Goal: Task Accomplishment & Management: Use online tool/utility

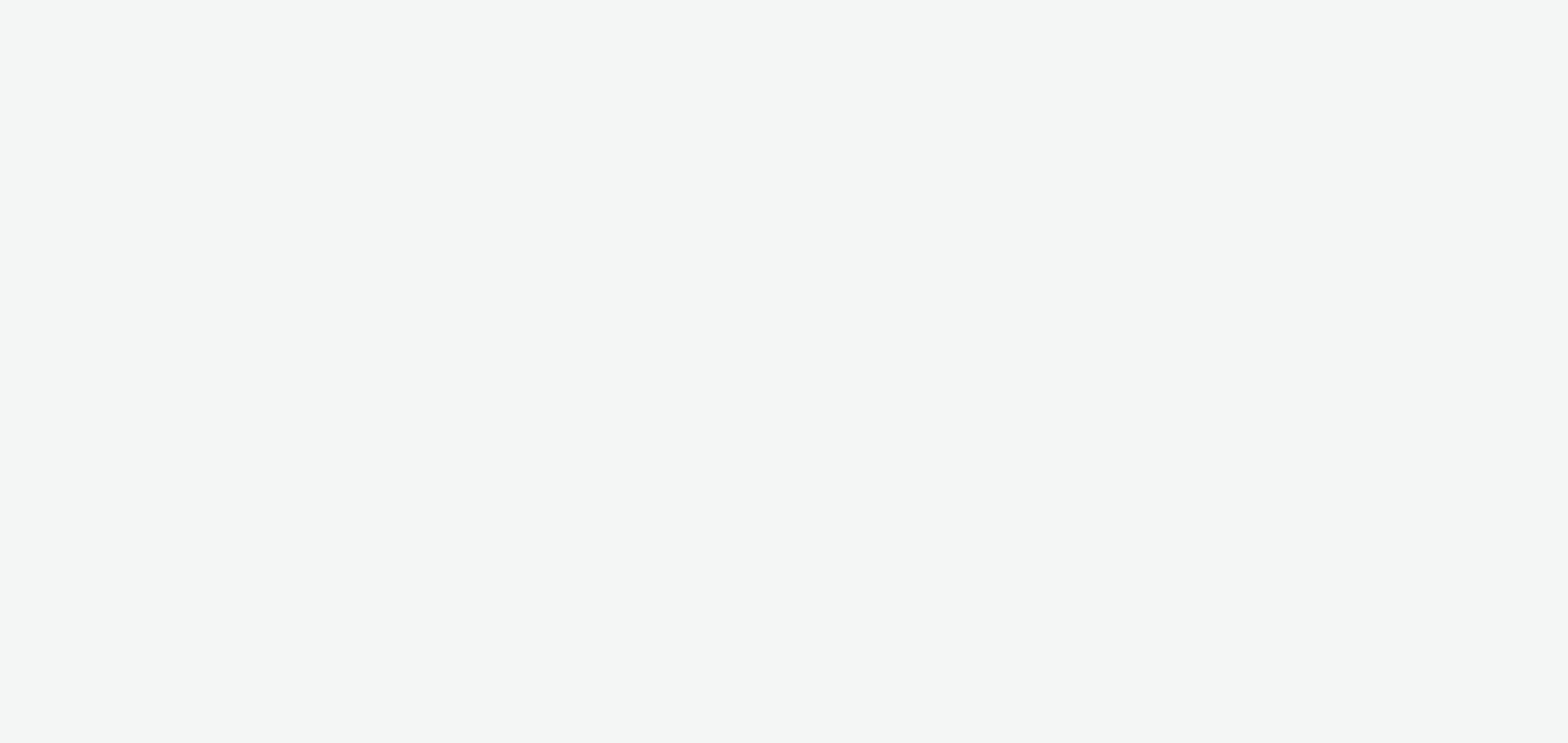
select select "f4205e5d-bd10-4da0-b716-125865d7aa0a"
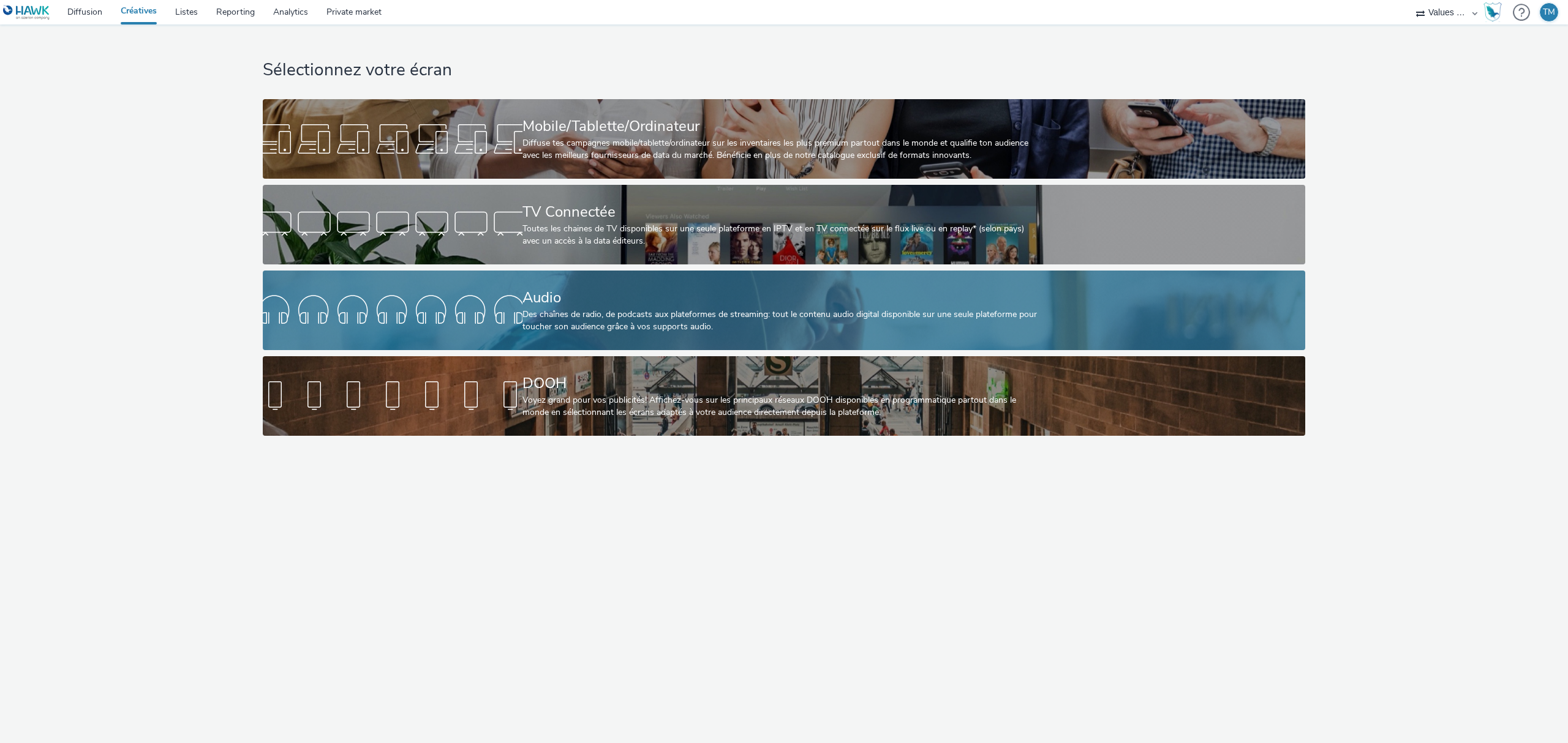
click at [519, 327] on div at bounding box center [392, 311] width 260 height 39
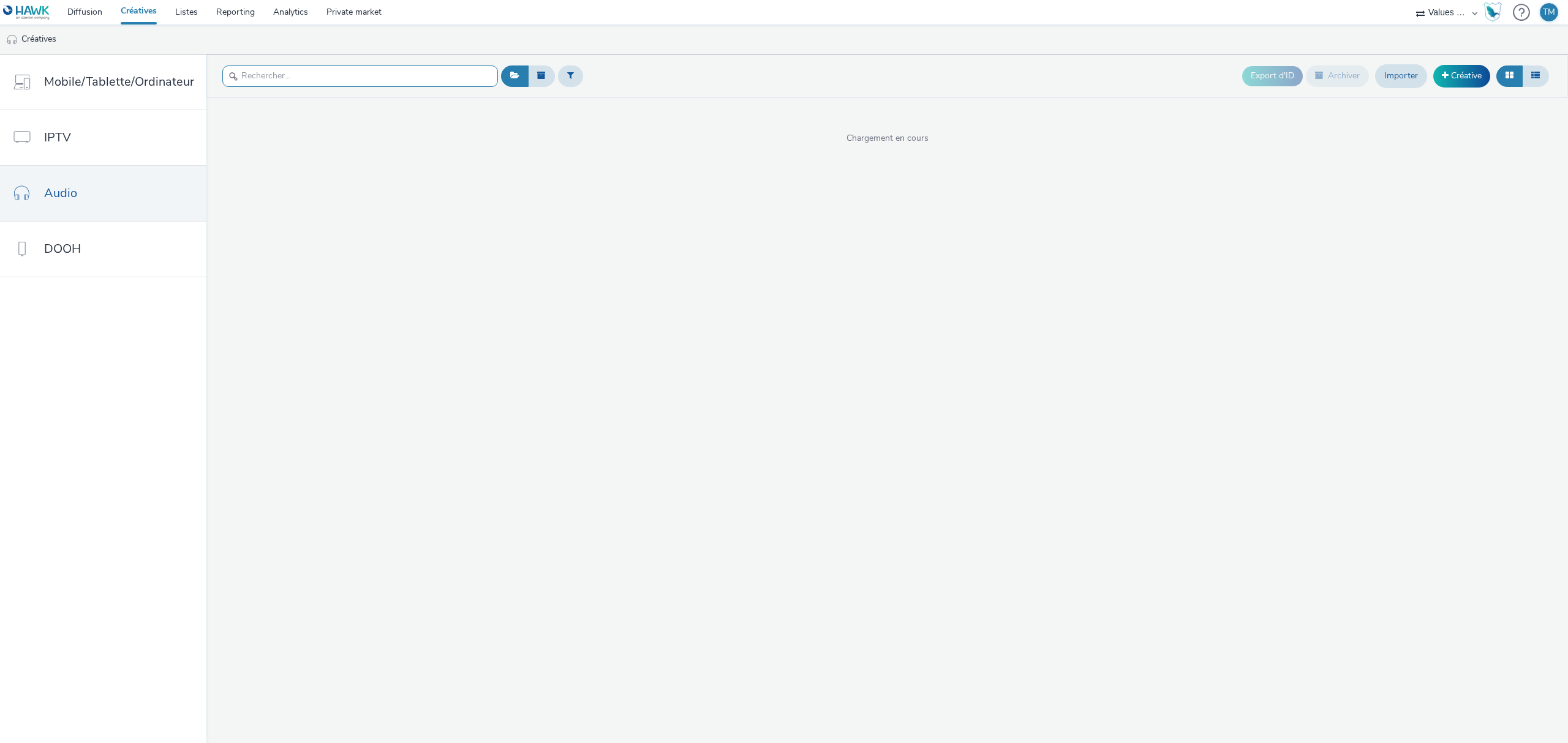
click at [397, 76] on input "text" at bounding box center [360, 76] width 275 height 21
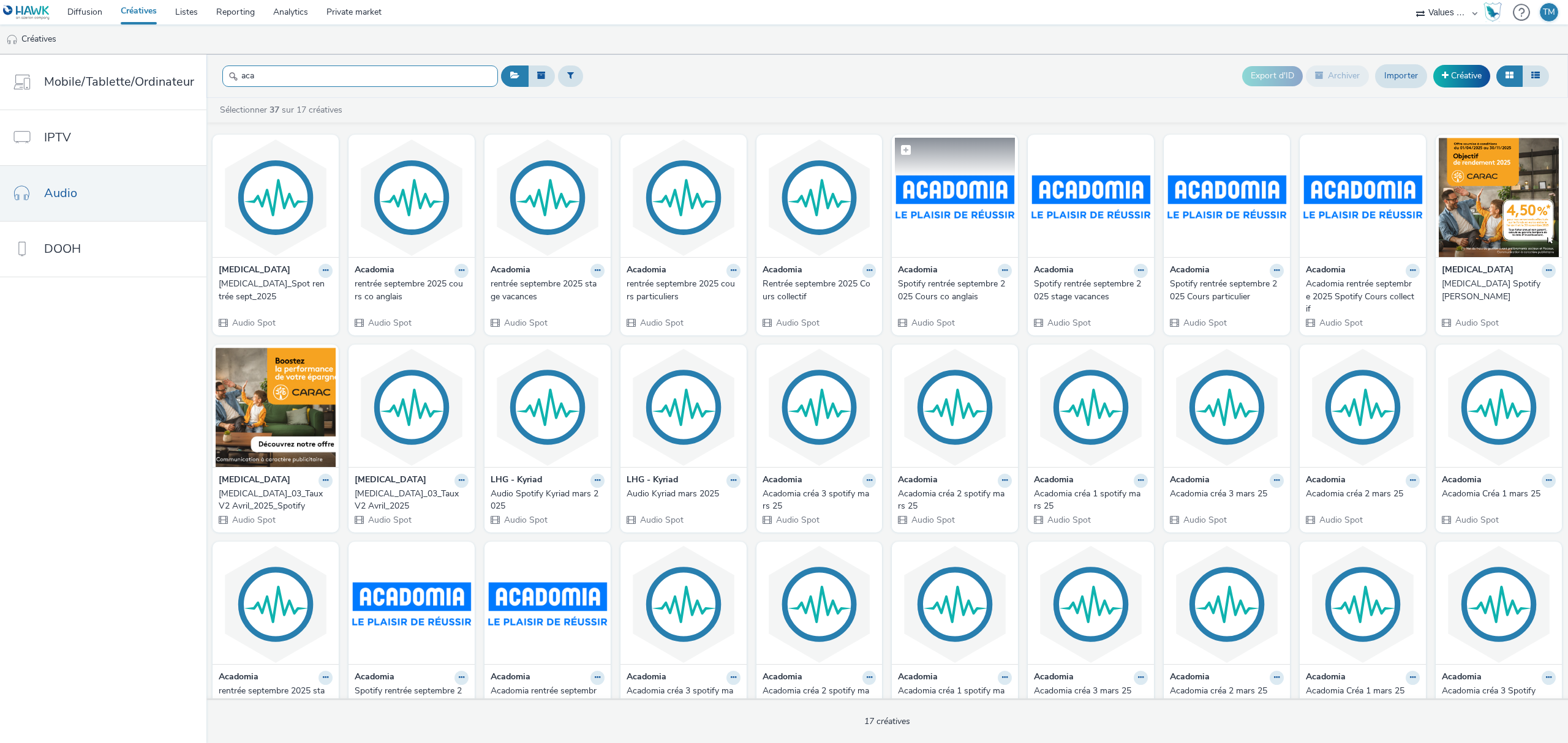
type input "aca"
click at [946, 235] on img at bounding box center [955, 197] width 120 height 120
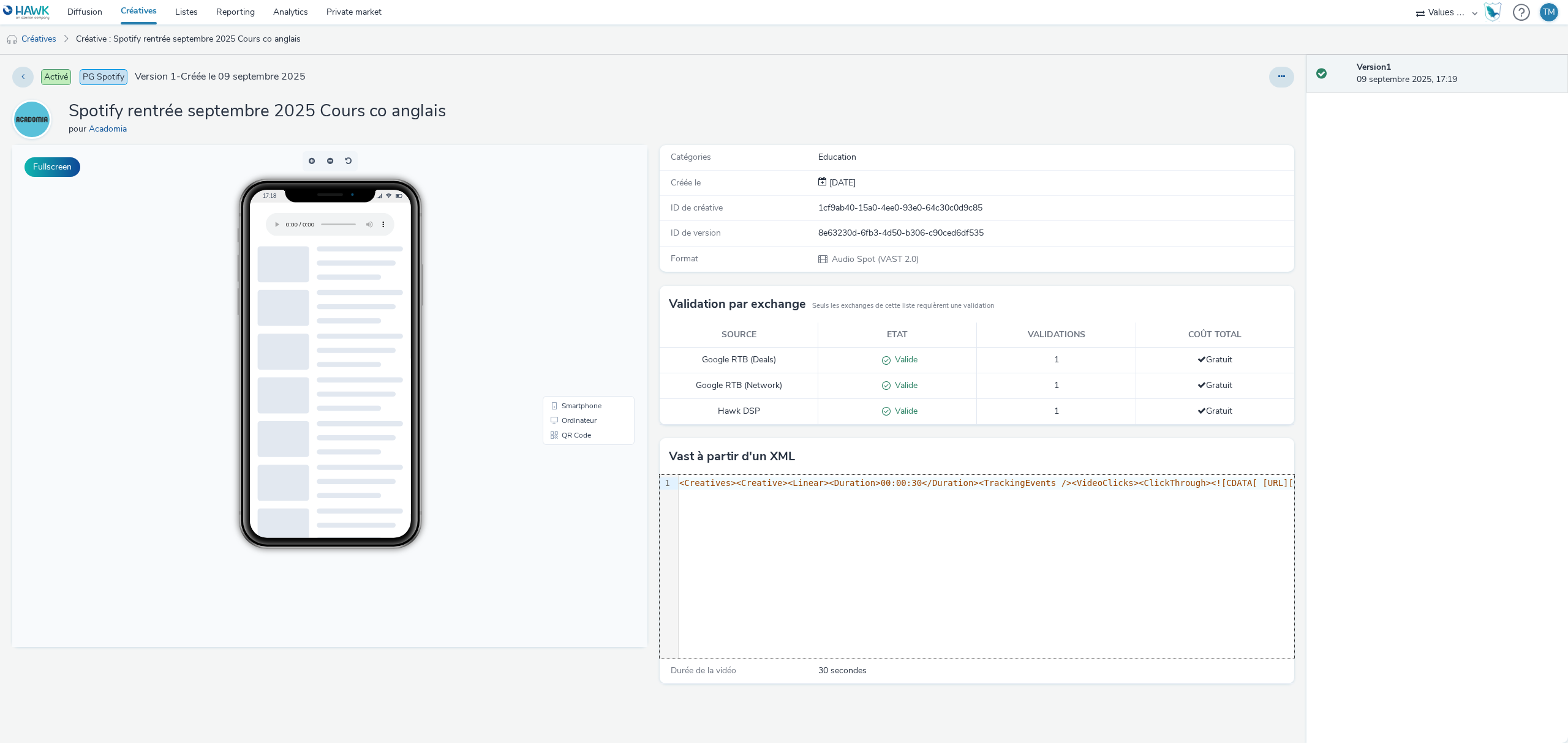
drag, startPoint x: 926, startPoint y: 483, endPoint x: 1387, endPoint y: 466, distance: 461.3
click at [1387, 466] on div "Activé PG Spotify Version 1 - Créée le 09 septembre 2025 Spotify rentrée septem…" at bounding box center [784, 399] width 1568 height 689
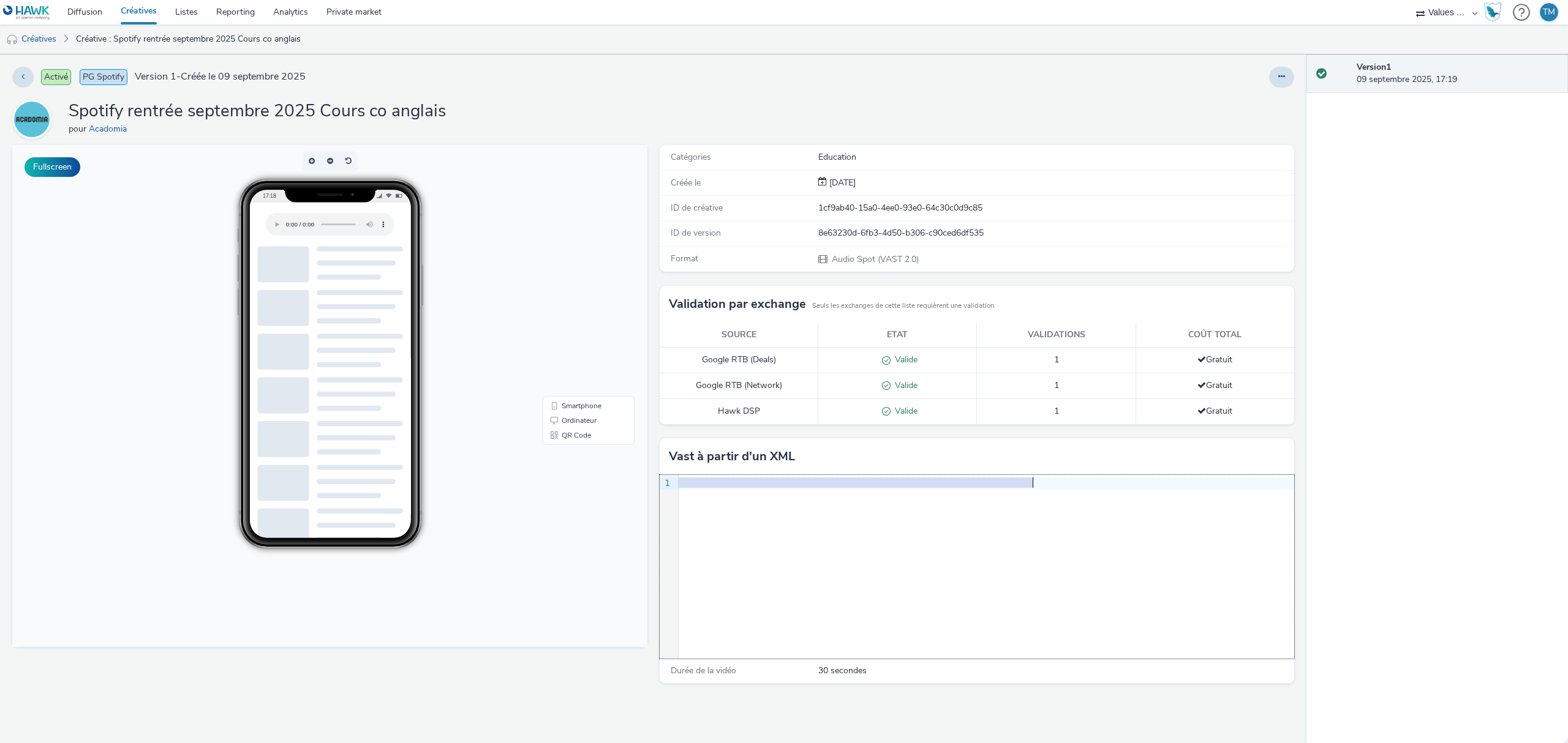
drag, startPoint x: 969, startPoint y: 487, endPoint x: 1457, endPoint y: 482, distance: 488.0
click at [1457, 482] on div "Activé PG Spotify Version 1 - Créée le 09 septembre 2025 Spotify rentrée septem…" at bounding box center [784, 399] width 1568 height 689
drag, startPoint x: 937, startPoint y: 486, endPoint x: 1458, endPoint y: 514, distance: 521.8
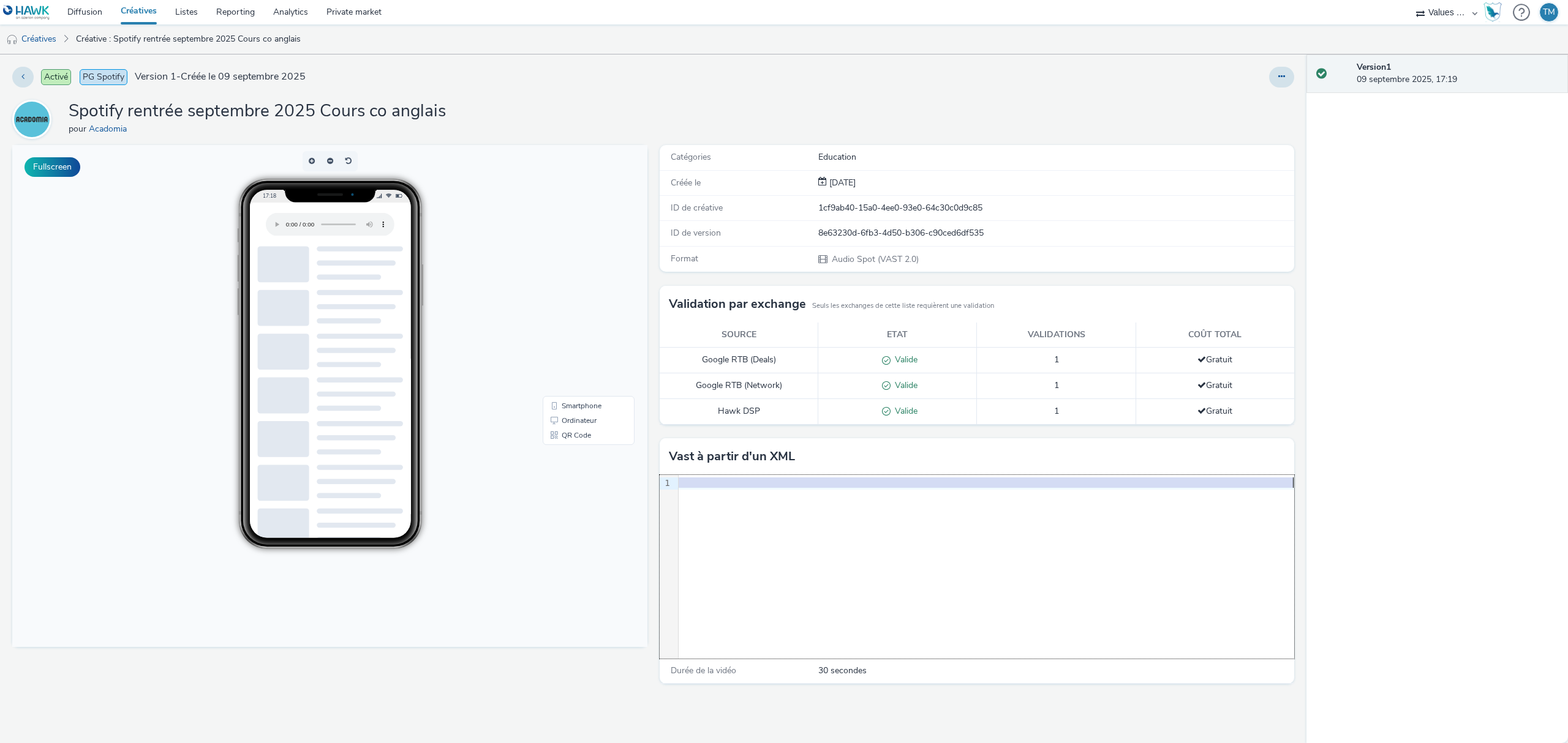
click at [1458, 514] on div "Activé PG Spotify Version 1 - Créée le 09 septembre 2025 Spotify rentrée septem…" at bounding box center [784, 399] width 1568 height 689
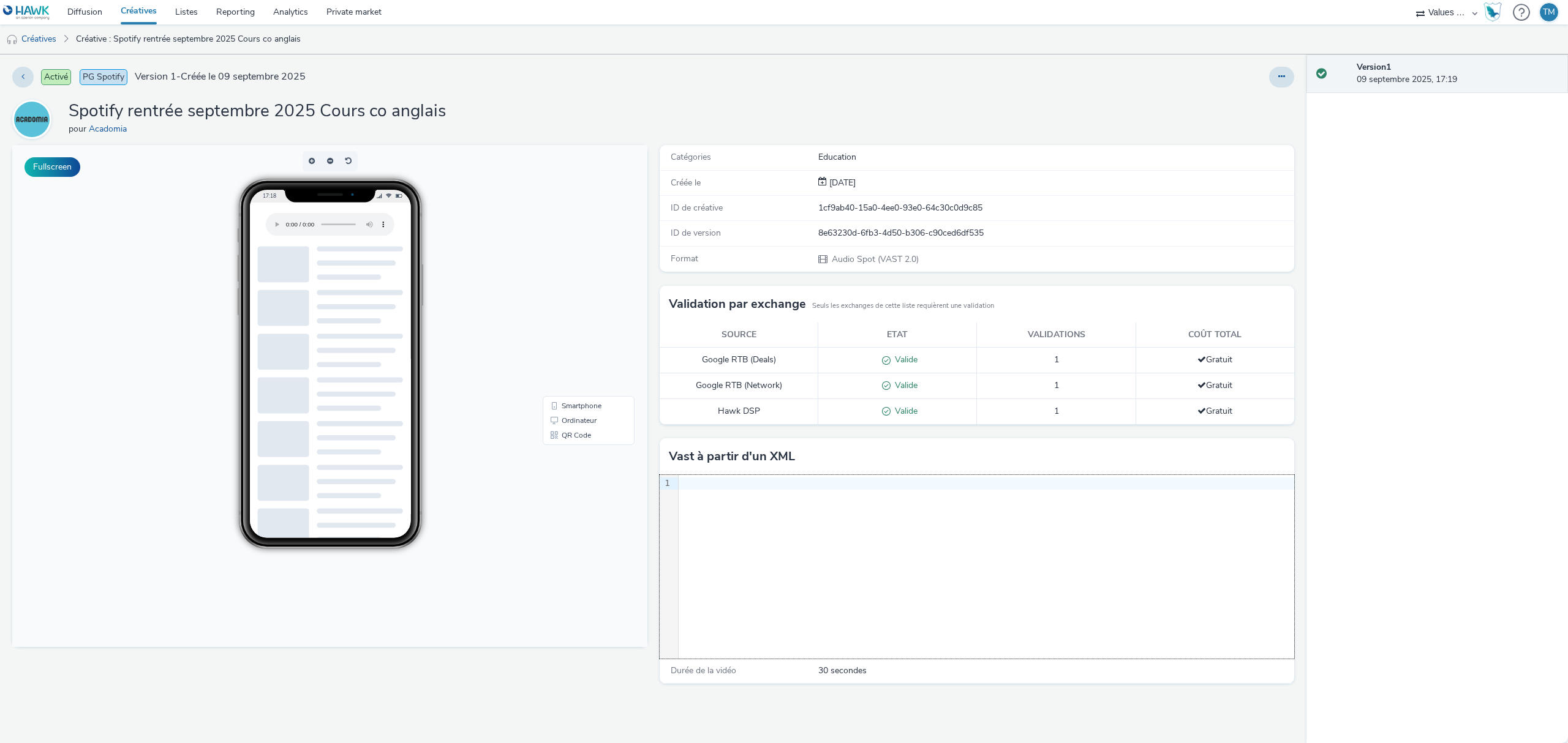
scroll to position [0, 0]
drag, startPoint x: 1263, startPoint y: 657, endPoint x: 387, endPoint y: 99, distance: 1038.6
click at [136, 14] on link "Créatives" at bounding box center [138, 12] width 54 height 25
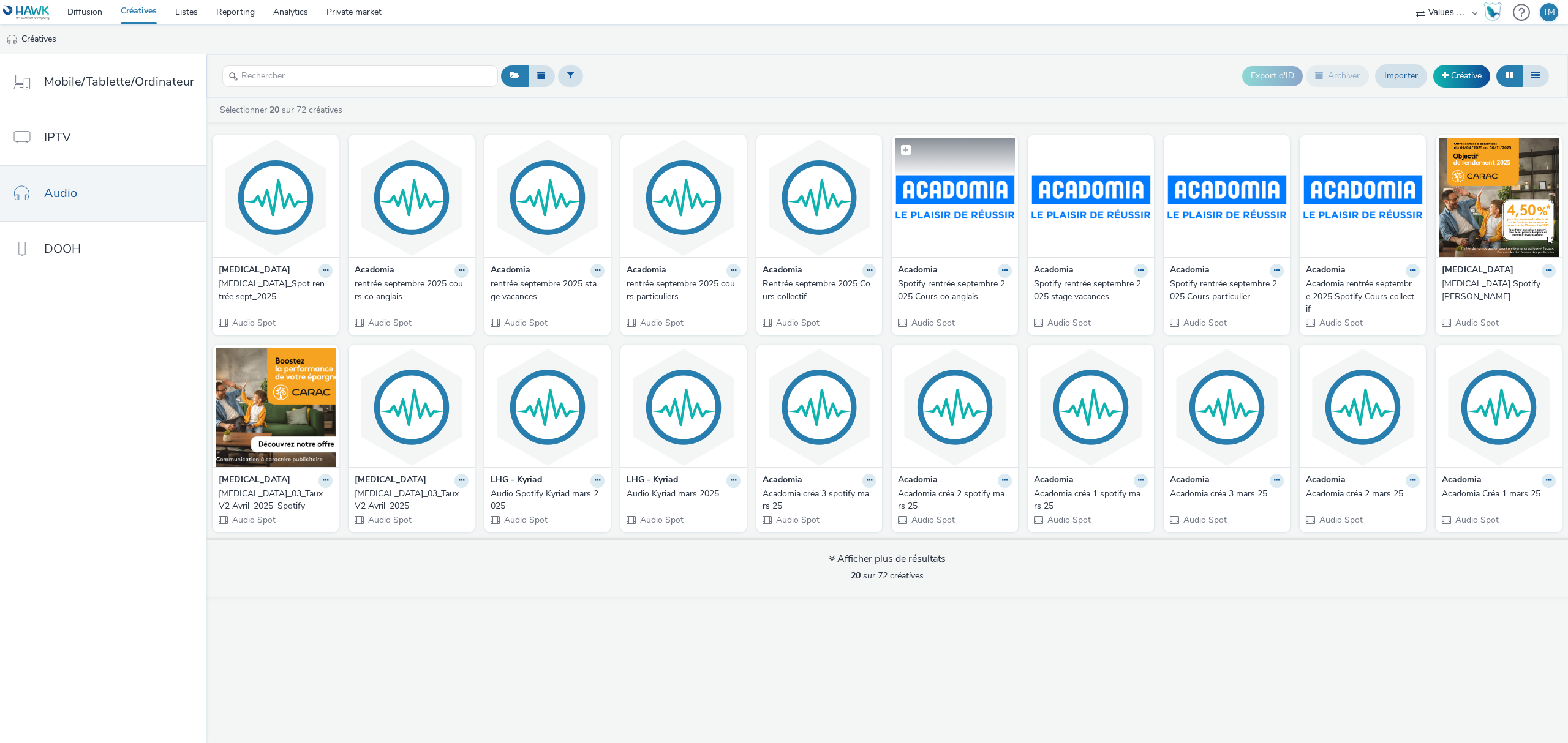
click at [958, 232] on img at bounding box center [955, 197] width 120 height 120
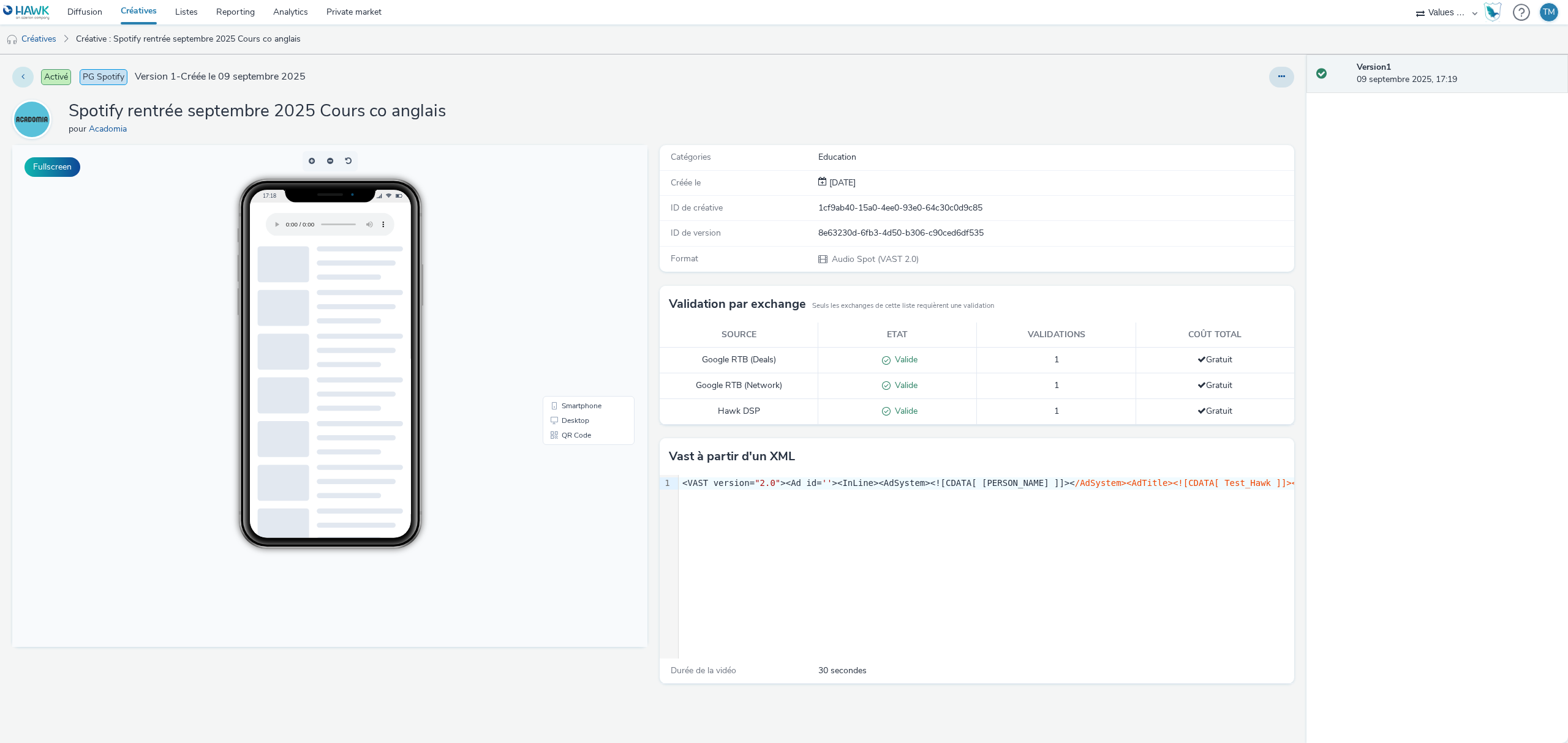
click at [23, 79] on icon at bounding box center [23, 76] width 3 height 8
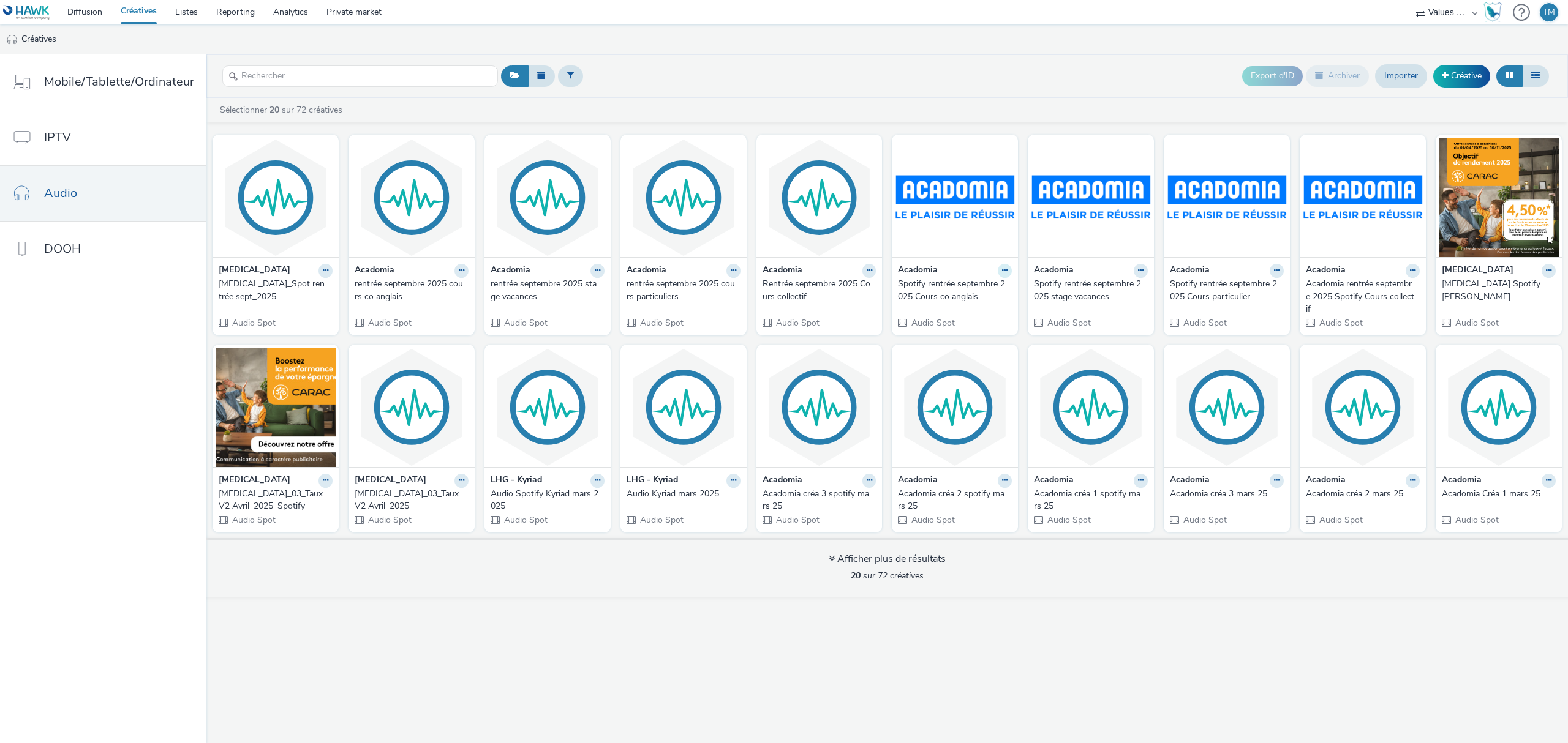
click at [1002, 268] on icon at bounding box center [1004, 271] width 5 height 8
click at [941, 299] on link "Modifier" at bounding box center [965, 292] width 92 height 25
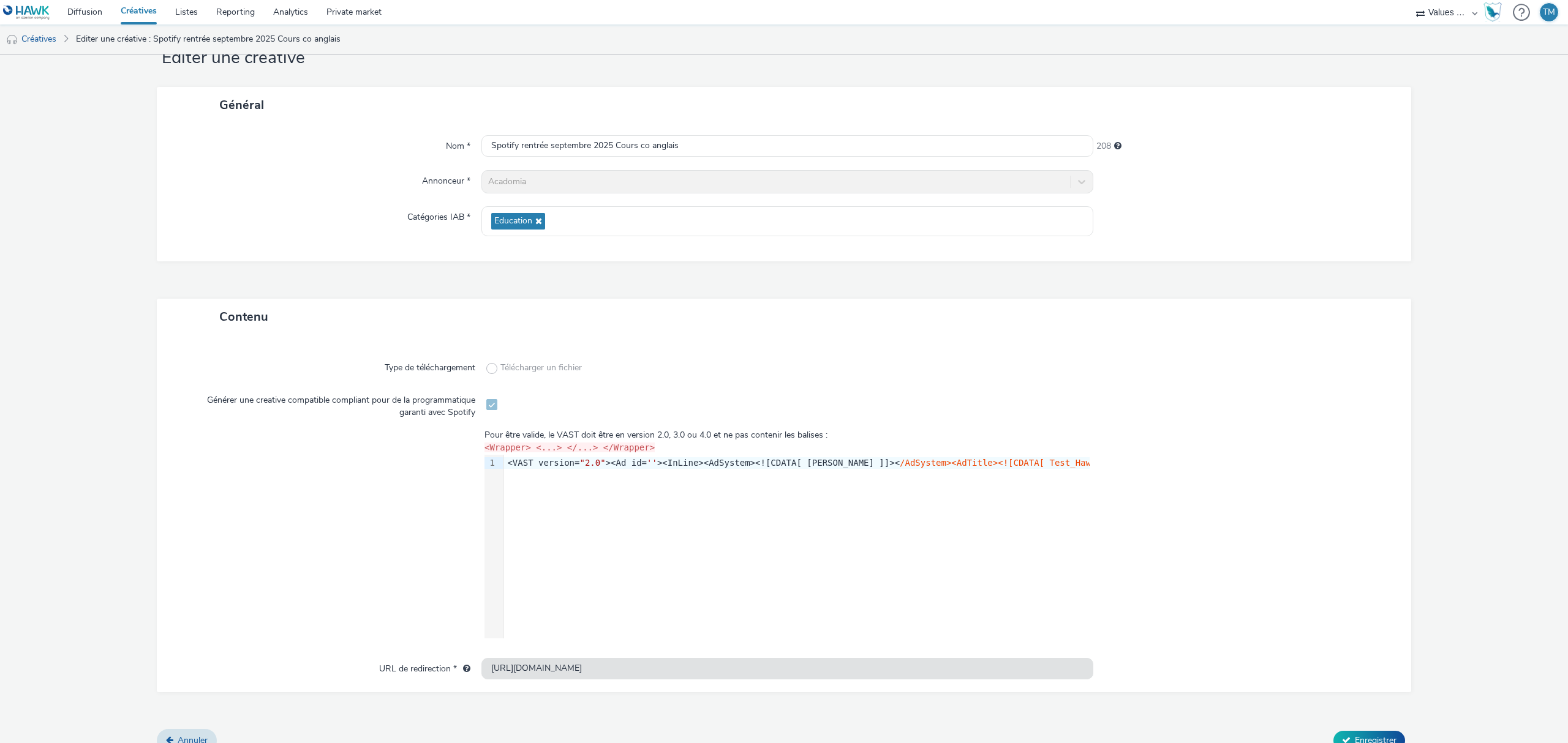
scroll to position [60, 0]
